Goal: Task Accomplishment & Management: Use online tool/utility

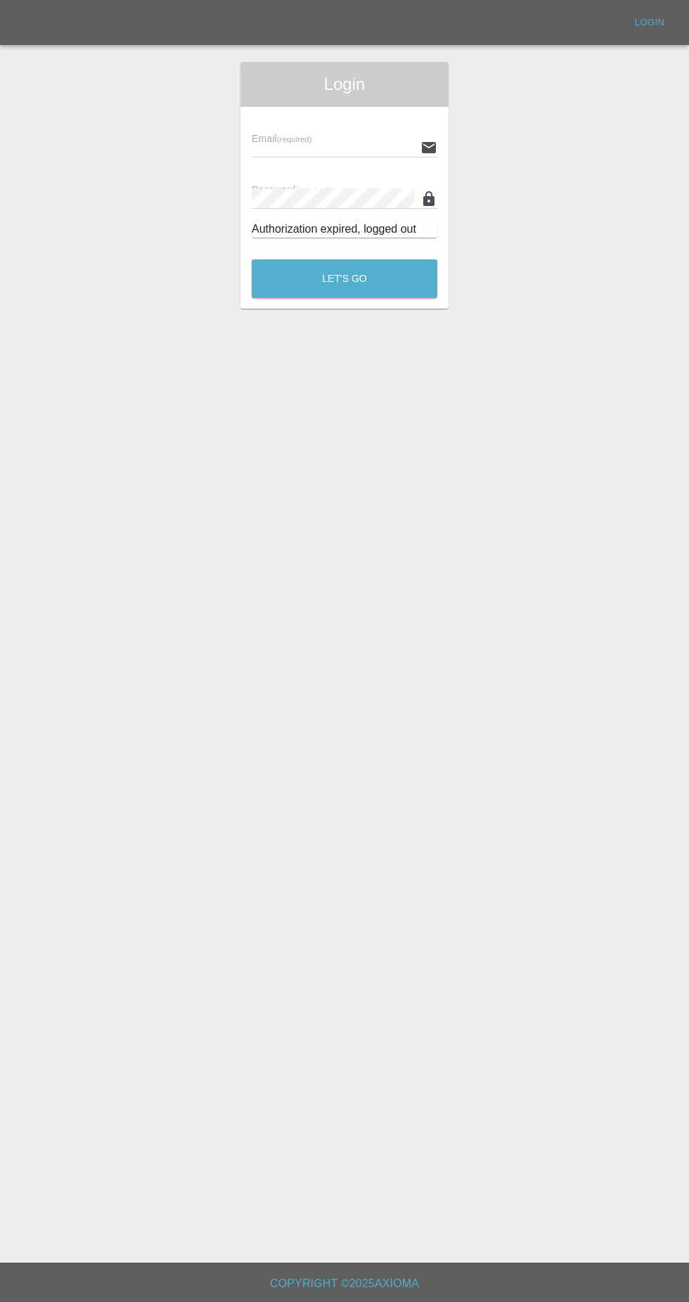
click at [378, 143] on input "text" at bounding box center [333, 147] width 163 height 20
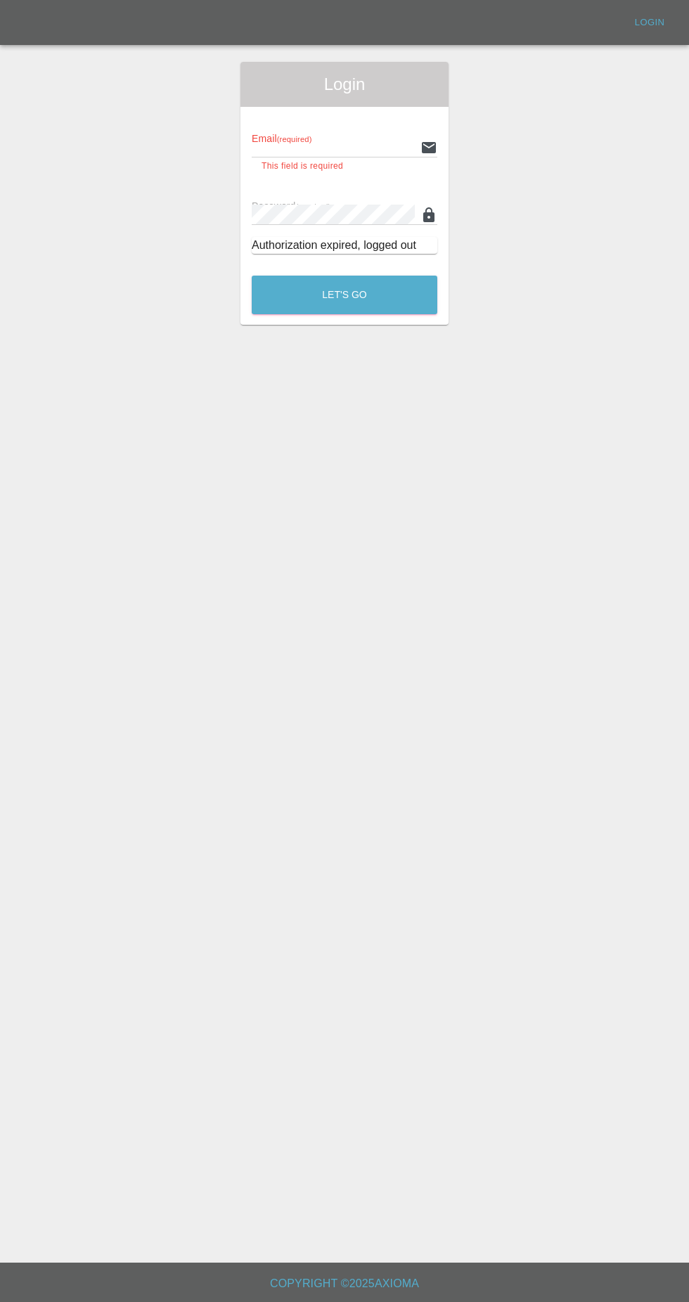
type input "[EMAIL_ADDRESS][DOMAIN_NAME]"
click at [252, 276] on button "Let's Go" at bounding box center [345, 295] width 186 height 39
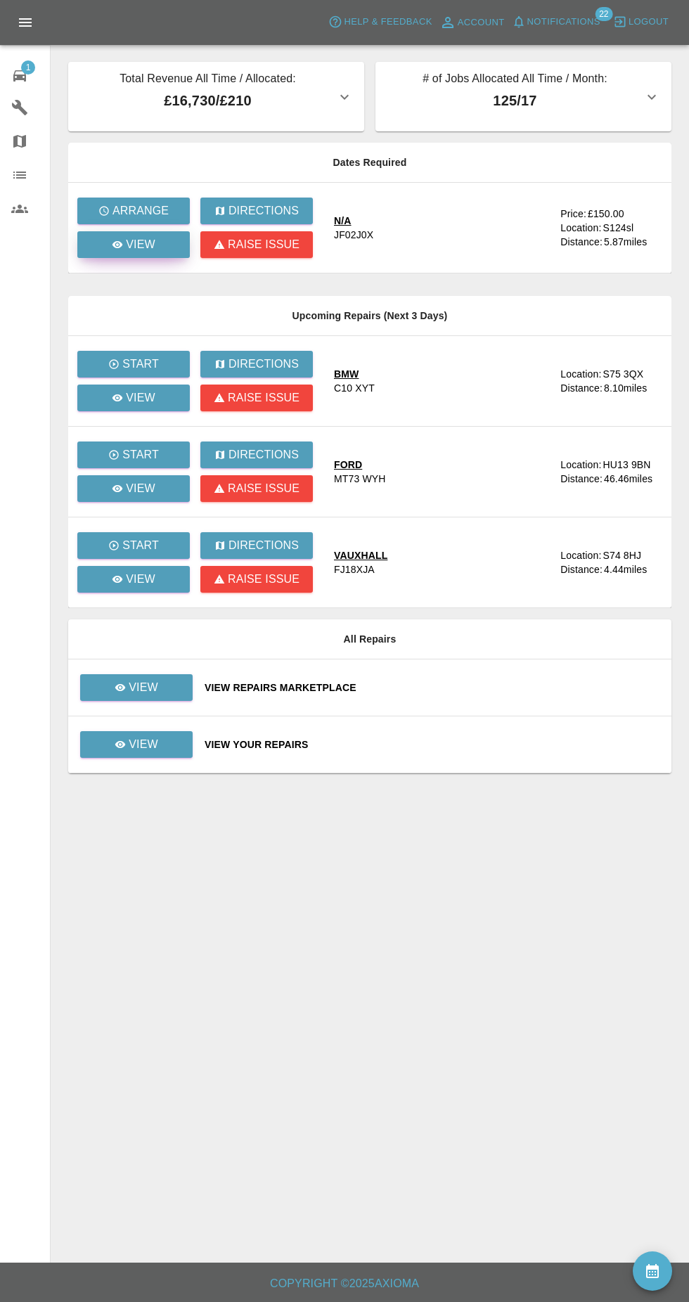
click at [116, 250] on div "View" at bounding box center [134, 244] width 44 height 17
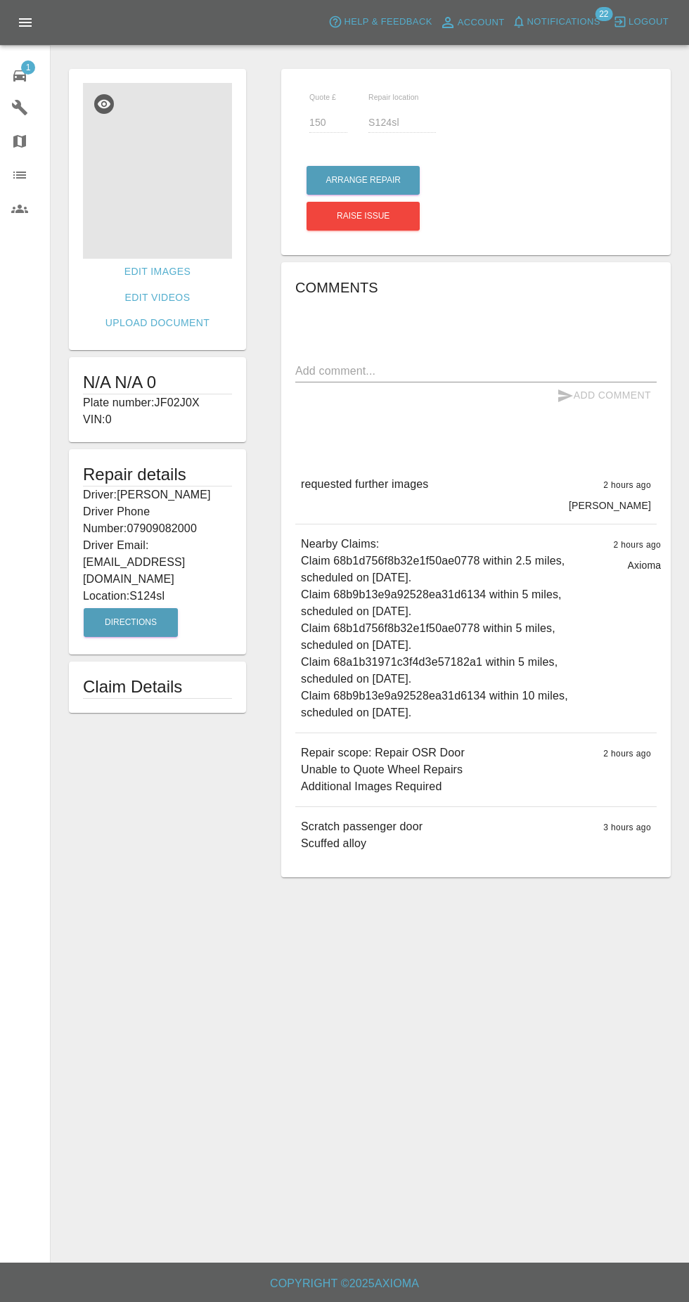
click at [134, 235] on img at bounding box center [157, 171] width 149 height 176
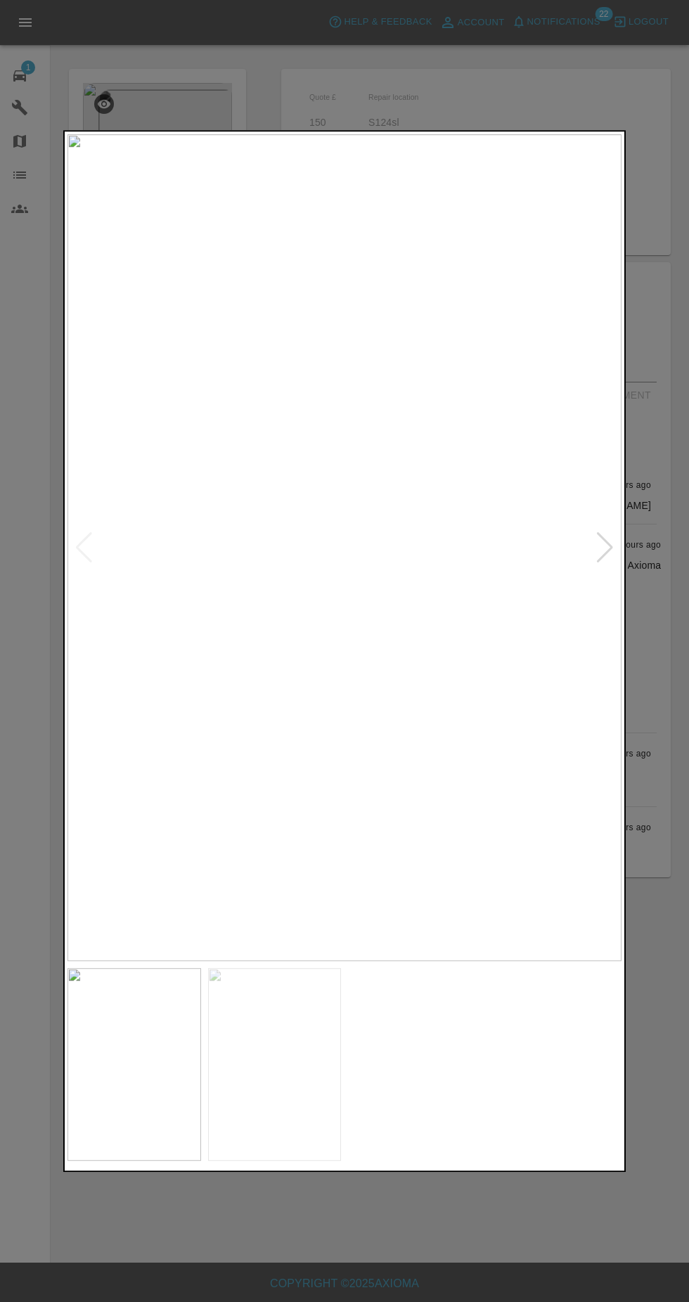
click at [573, 574] on img at bounding box center [345, 547] width 554 height 827
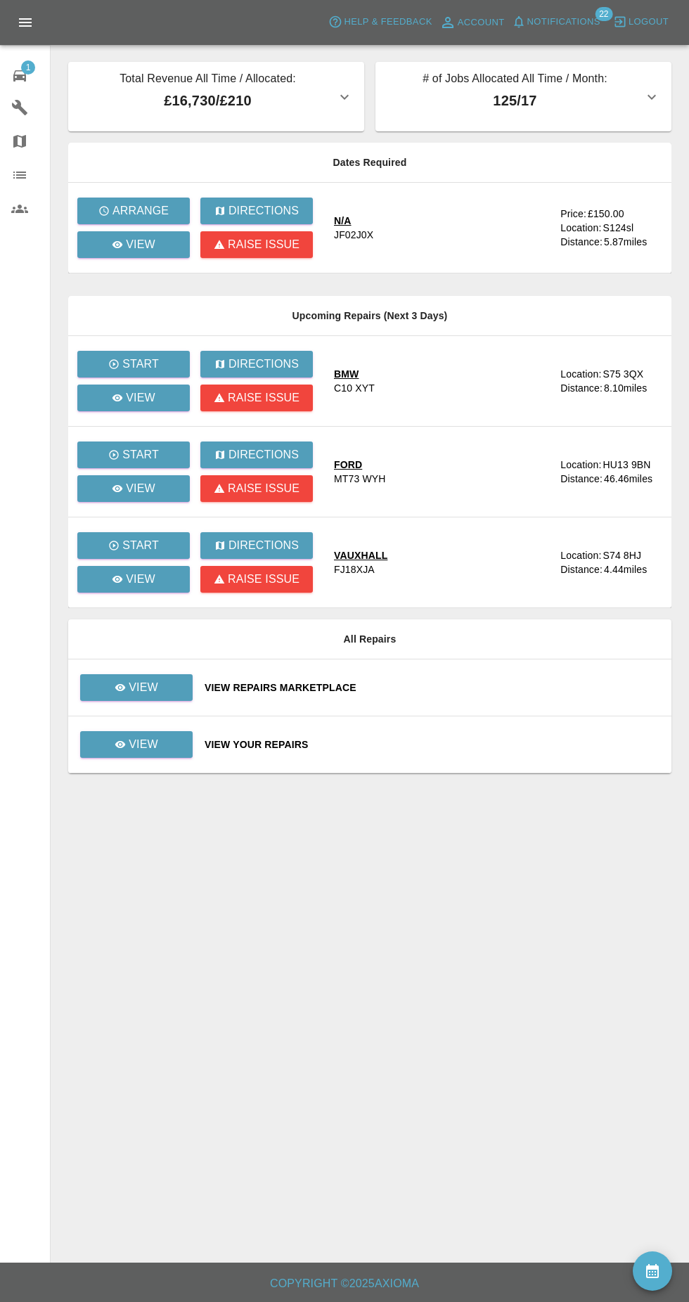
scroll to position [9, 0]
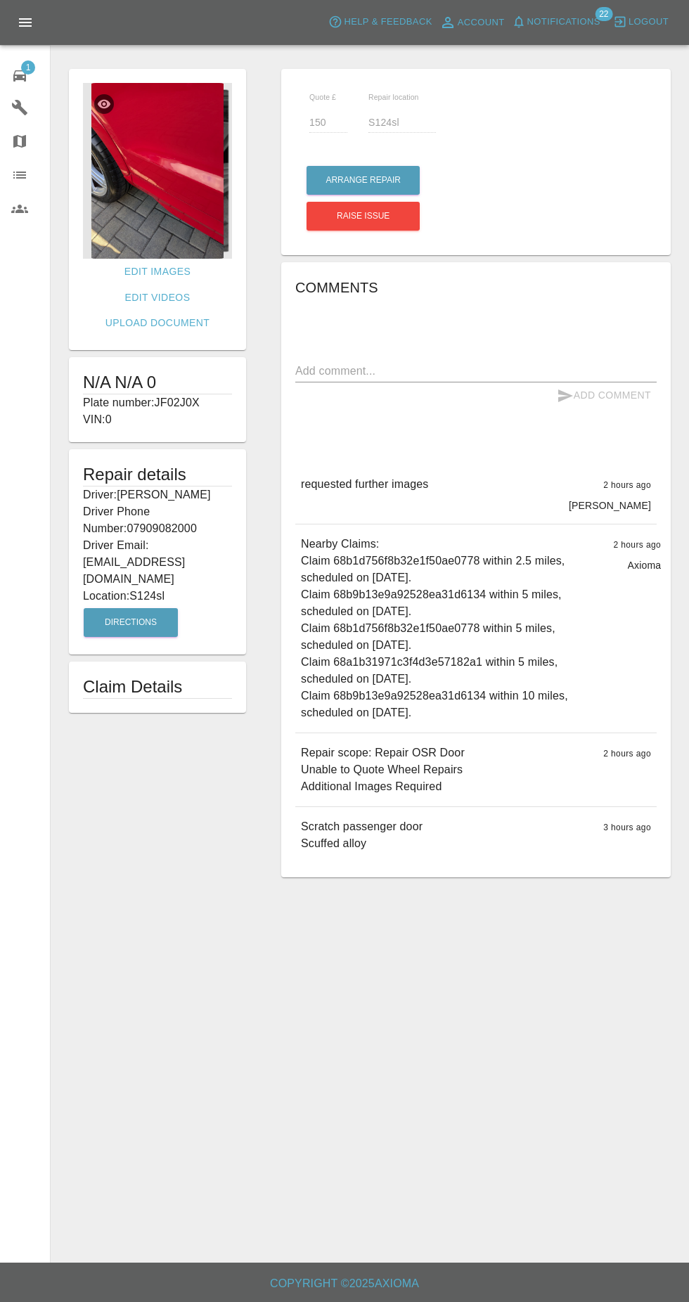
click at [186, 210] on img at bounding box center [157, 171] width 149 height 176
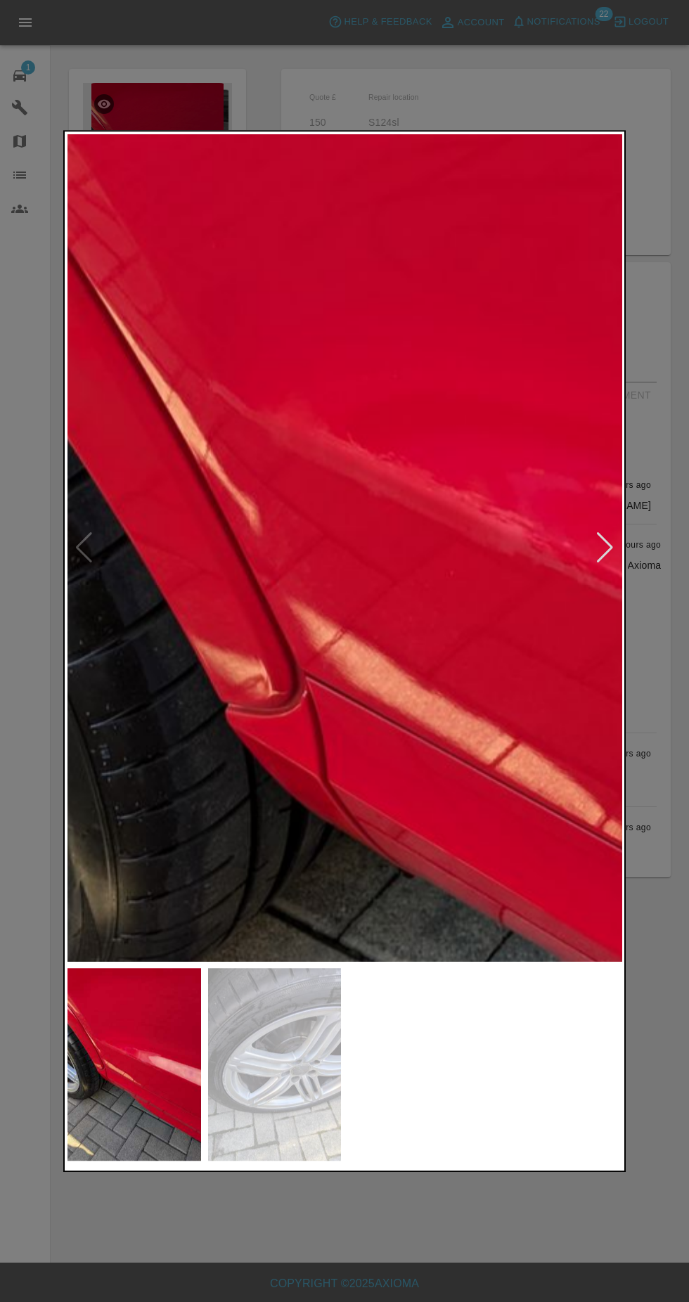
click at [278, 1067] on img at bounding box center [275, 1064] width 134 height 193
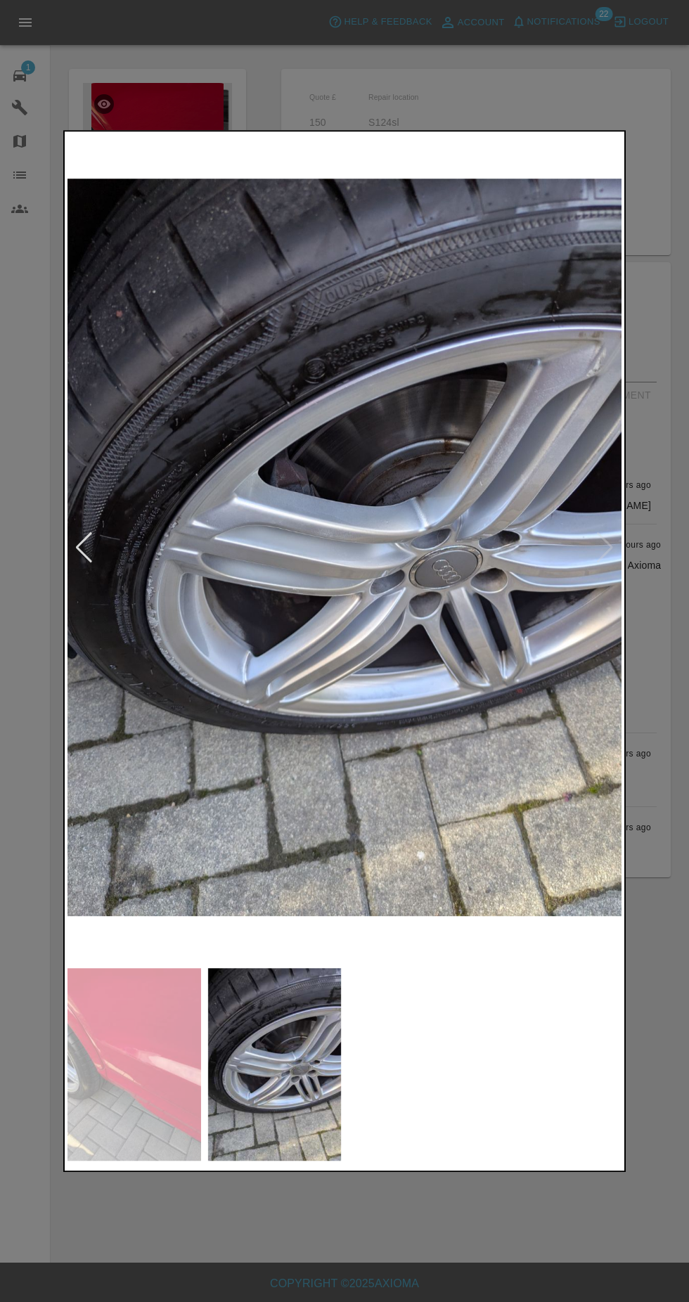
click at [123, 1043] on img at bounding box center [135, 1064] width 134 height 193
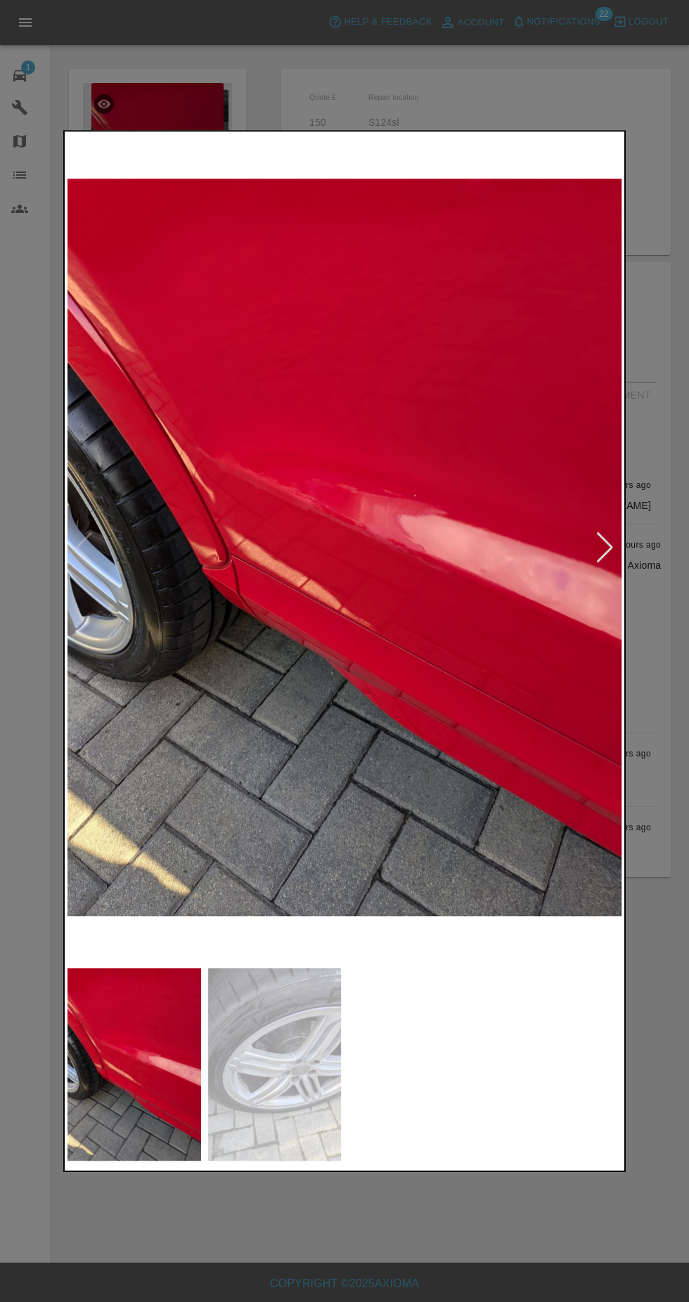
click at [519, 1267] on div at bounding box center [344, 651] width 689 height 1302
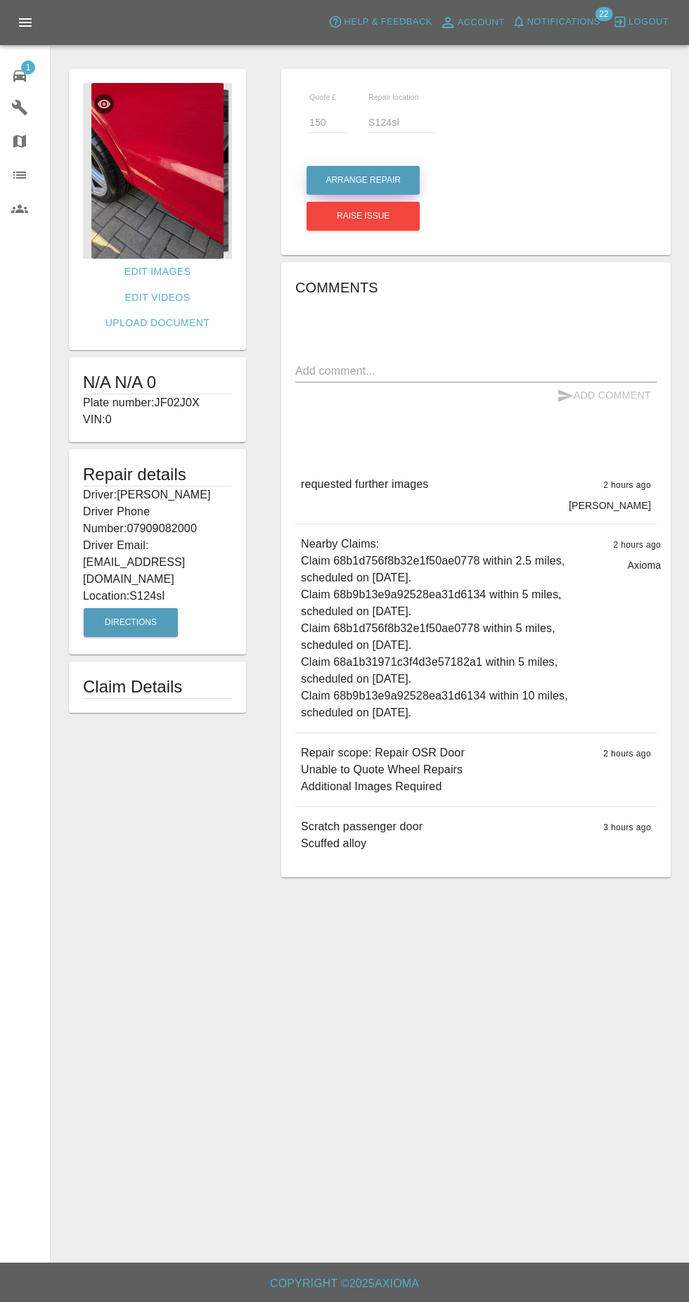
click at [388, 184] on button "Arrange Repair" at bounding box center [363, 180] width 113 height 29
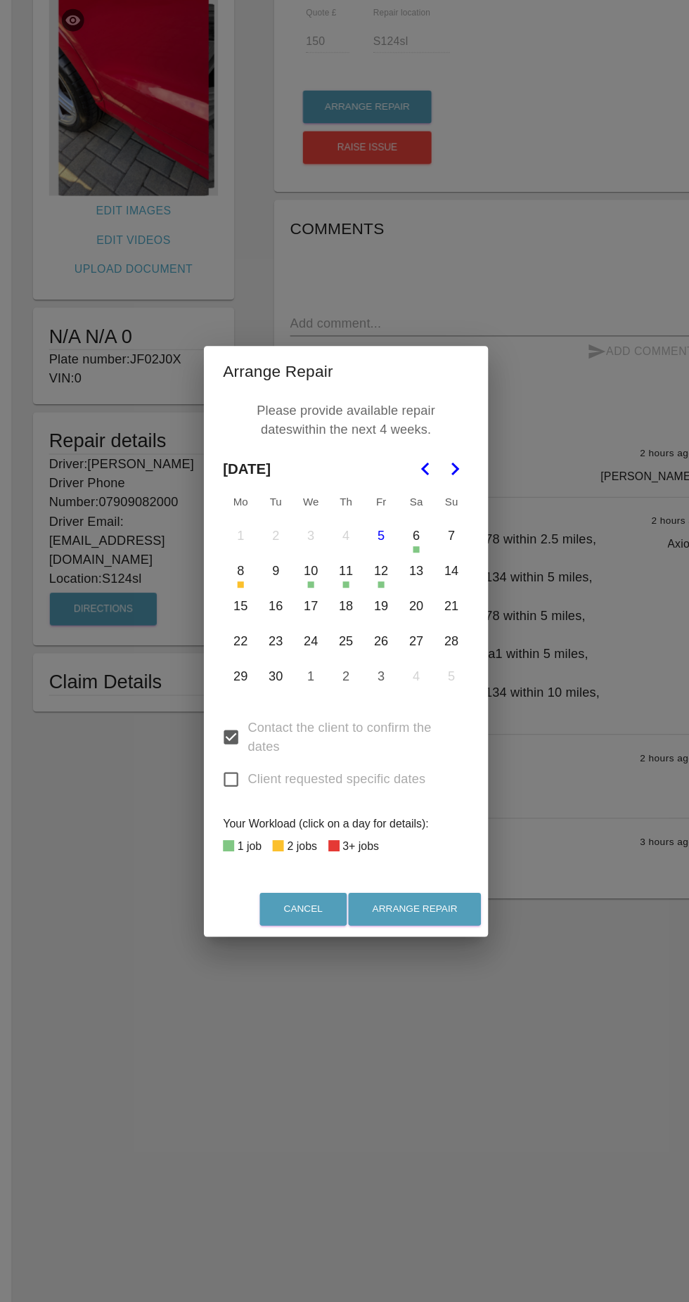
click at [253, 626] on button "15" at bounding box center [252, 620] width 30 height 30
click at [345, 620] on button "18" at bounding box center [345, 620] width 30 height 30
click at [376, 620] on button "19" at bounding box center [376, 620] width 30 height 30
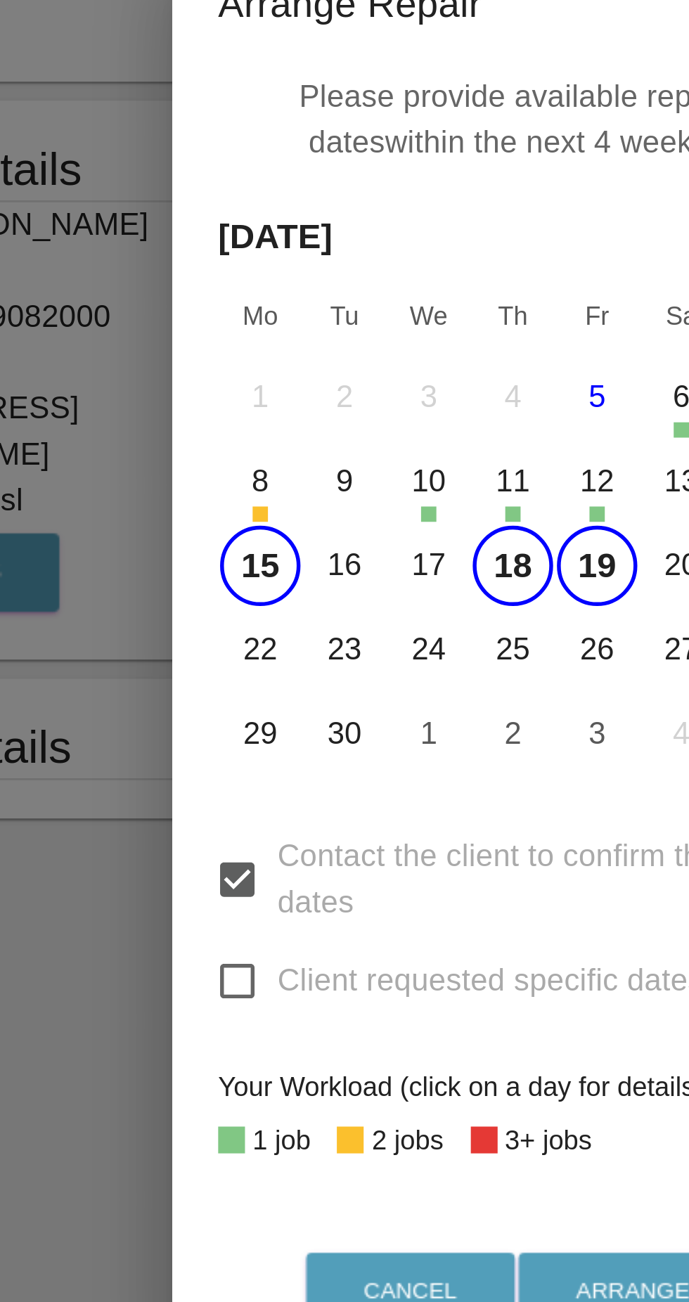
click at [256, 653] on button "22" at bounding box center [252, 651] width 30 height 30
click at [285, 657] on button "23" at bounding box center [283, 651] width 30 height 30
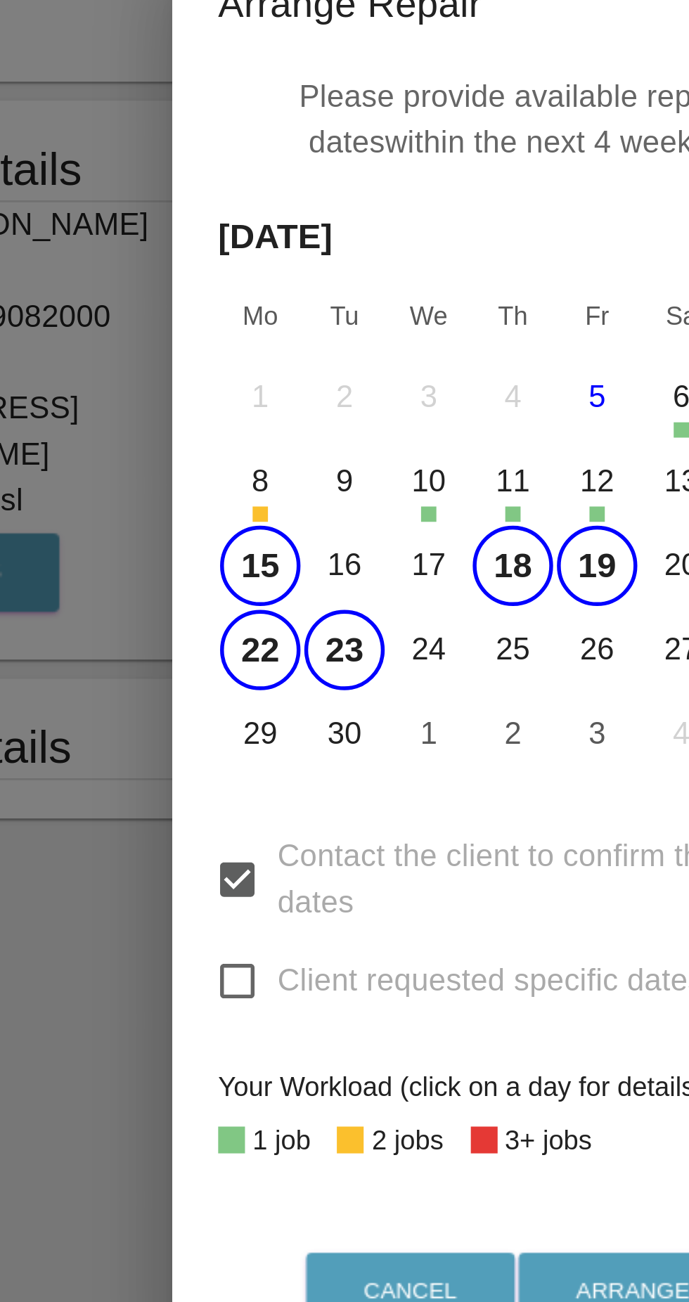
click at [317, 656] on button "24" at bounding box center [314, 651] width 30 height 30
click at [353, 658] on button "25" at bounding box center [345, 651] width 30 height 30
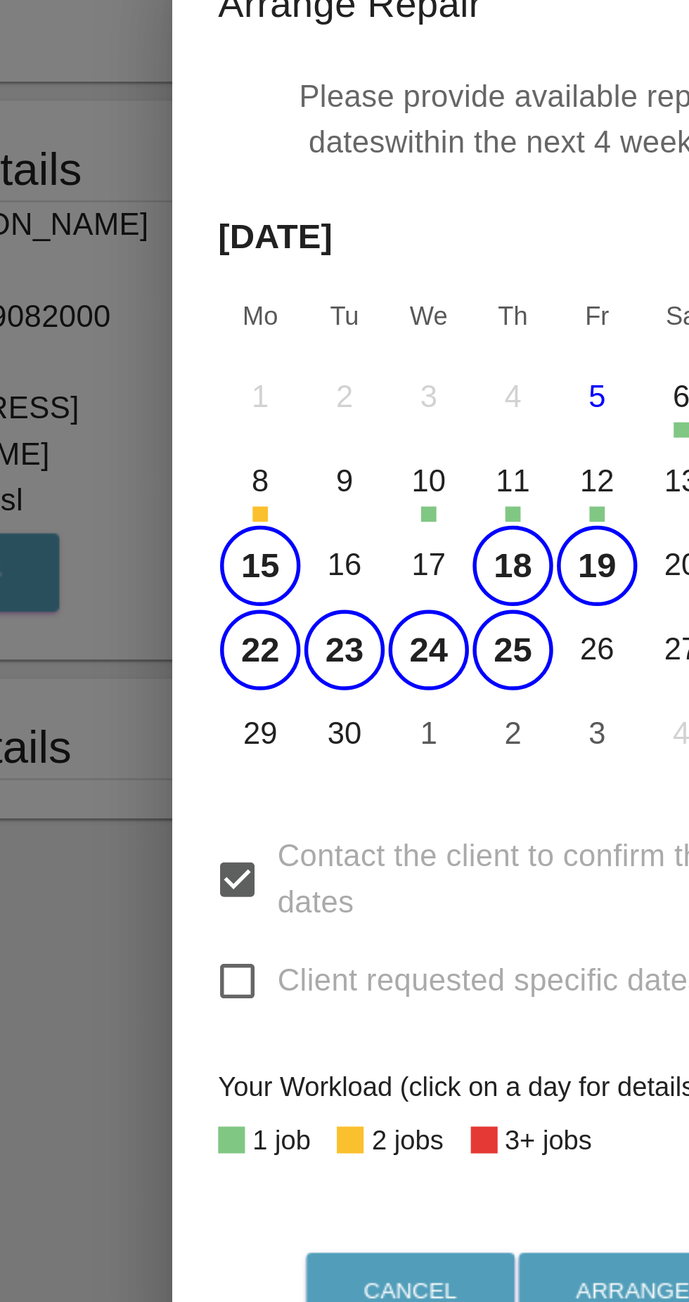
click at [240, 678] on button "29" at bounding box center [252, 682] width 30 height 30
click at [278, 682] on button "30" at bounding box center [283, 682] width 30 height 30
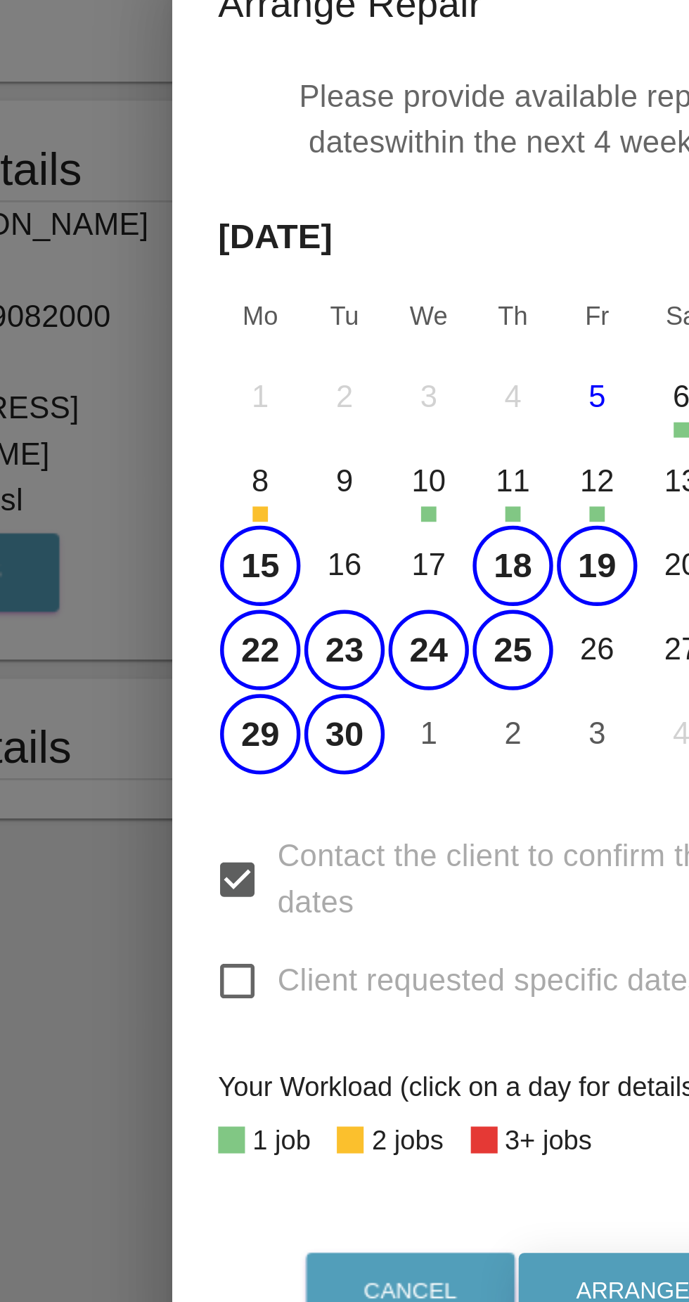
click at [390, 887] on button "Arrange Repair" at bounding box center [405, 887] width 117 height 29
